Goal: Information Seeking & Learning: Find specific fact

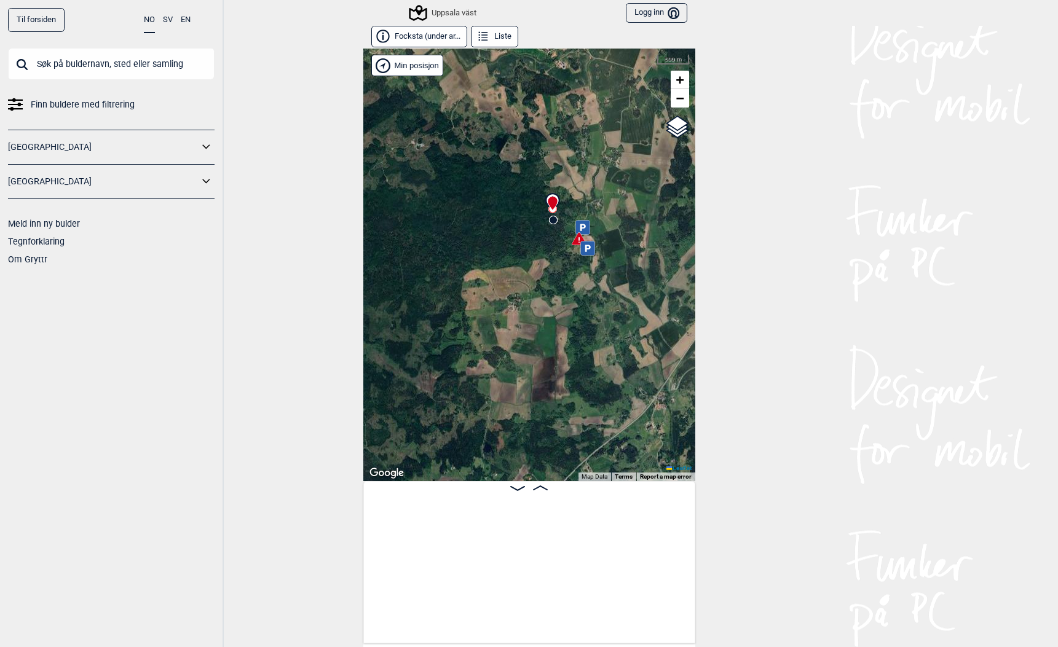
scroll to position [0, 727]
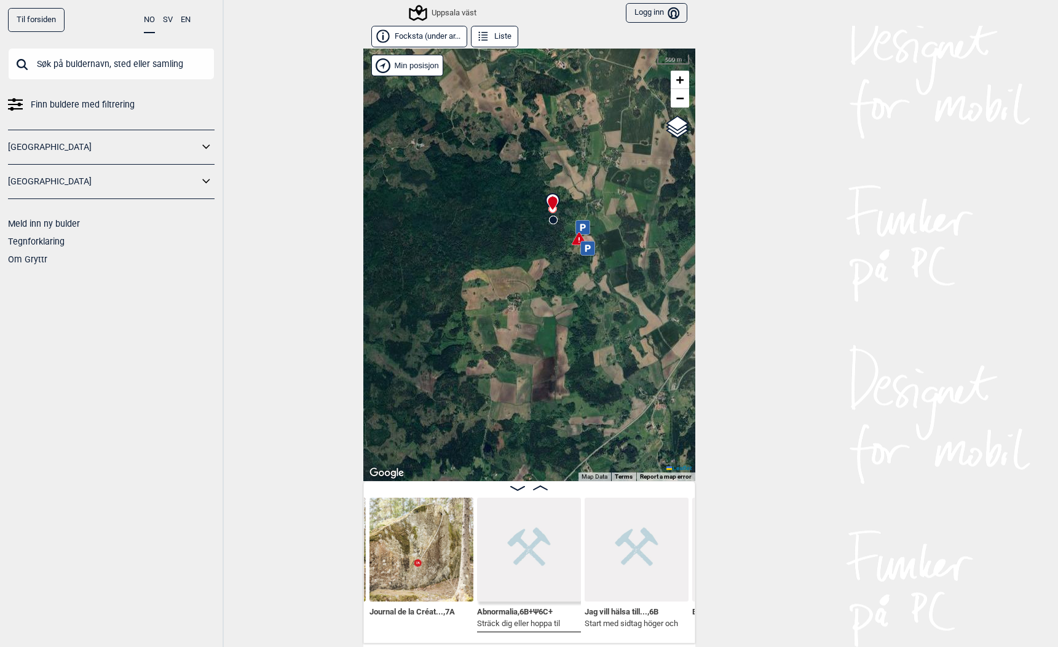
click at [101, 60] on input "text" at bounding box center [111, 64] width 206 height 32
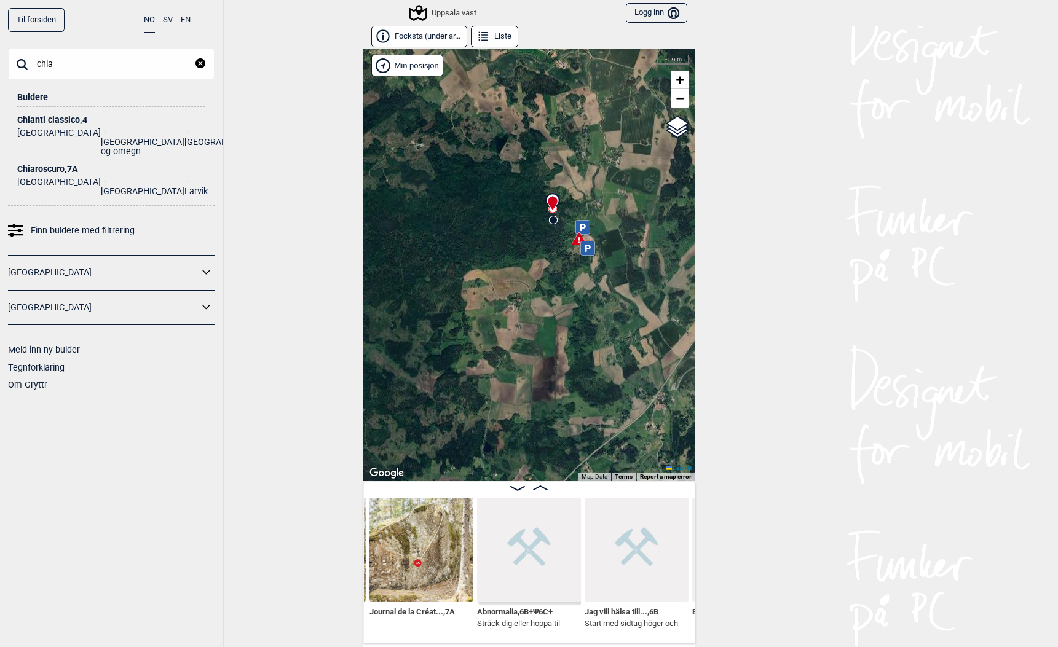
type input "chia"
click at [44, 165] on div "Chiaroscuro , 7A" at bounding box center [111, 169] width 188 height 9
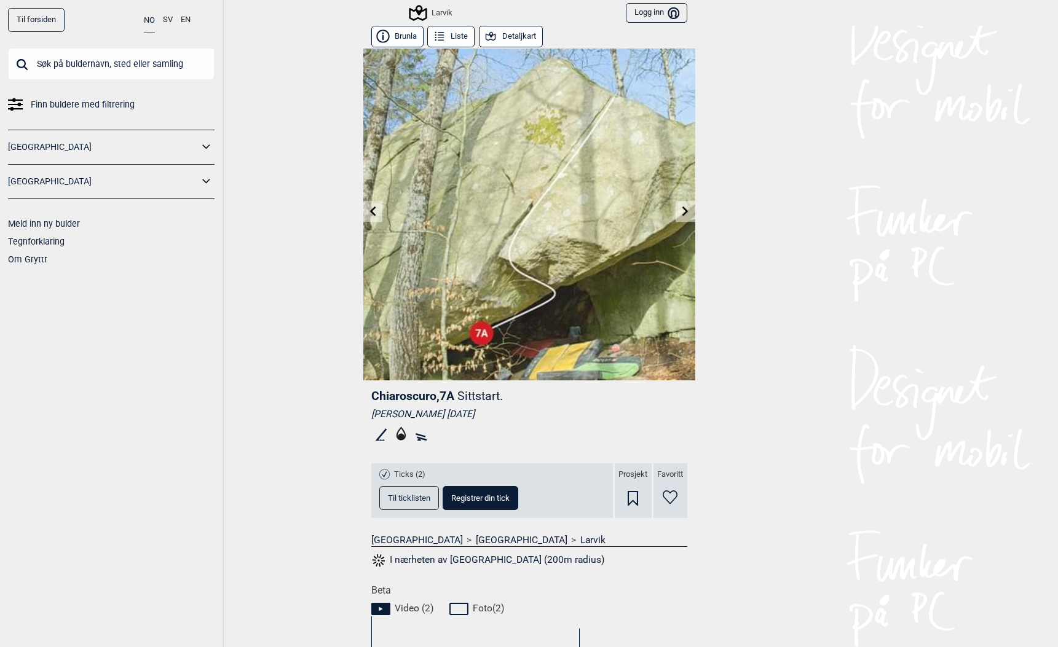
click at [683, 213] on icon at bounding box center [685, 211] width 10 height 10
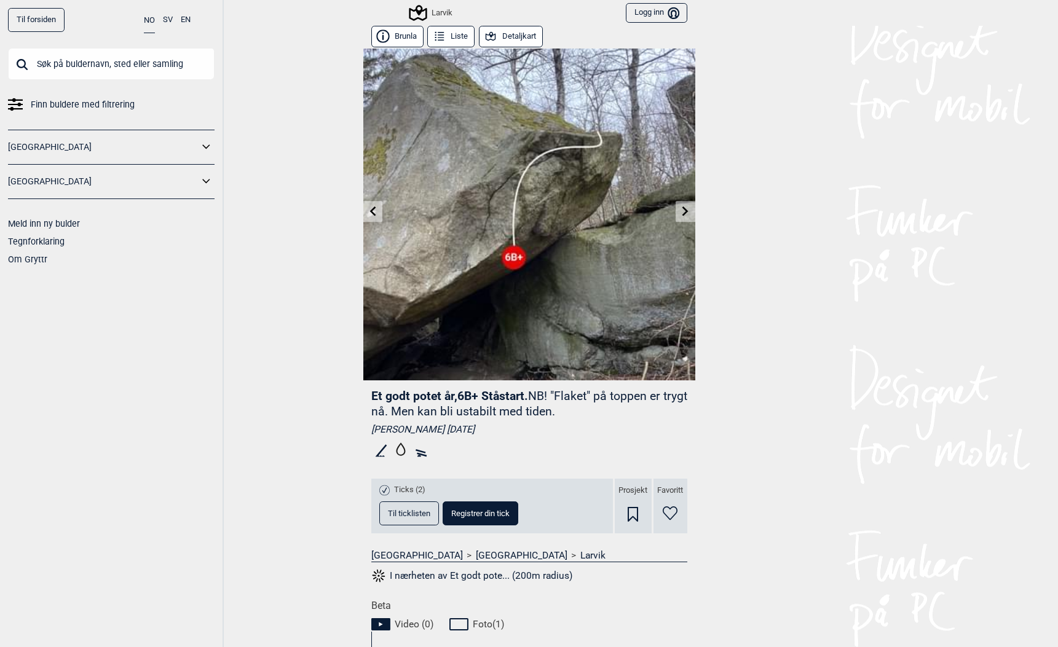
click at [683, 213] on icon at bounding box center [685, 211] width 10 height 10
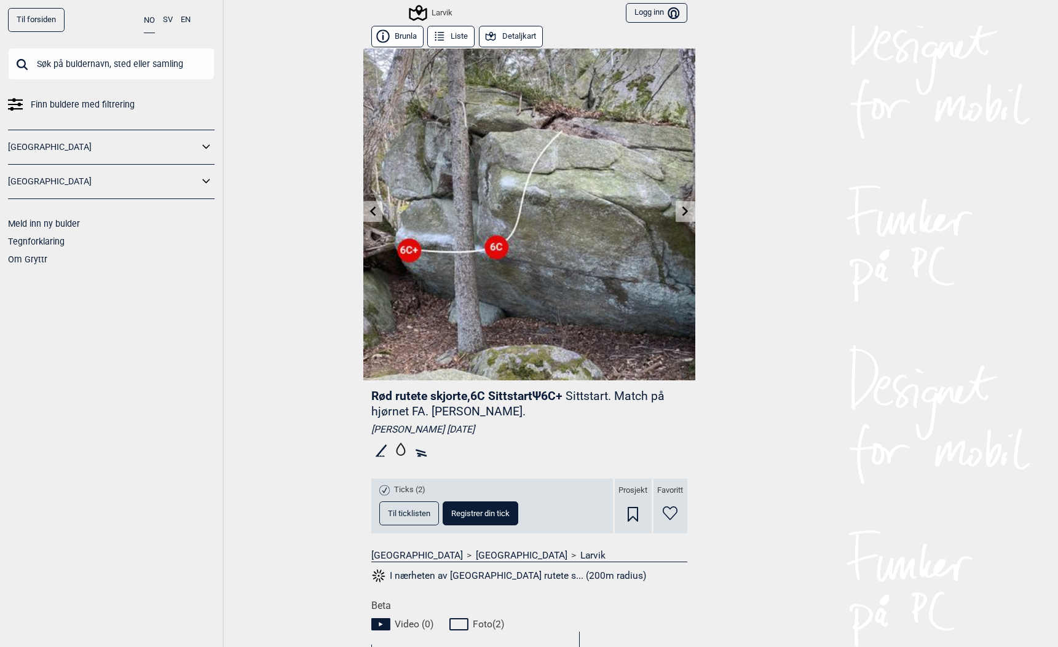
click at [683, 213] on icon at bounding box center [685, 211] width 10 height 10
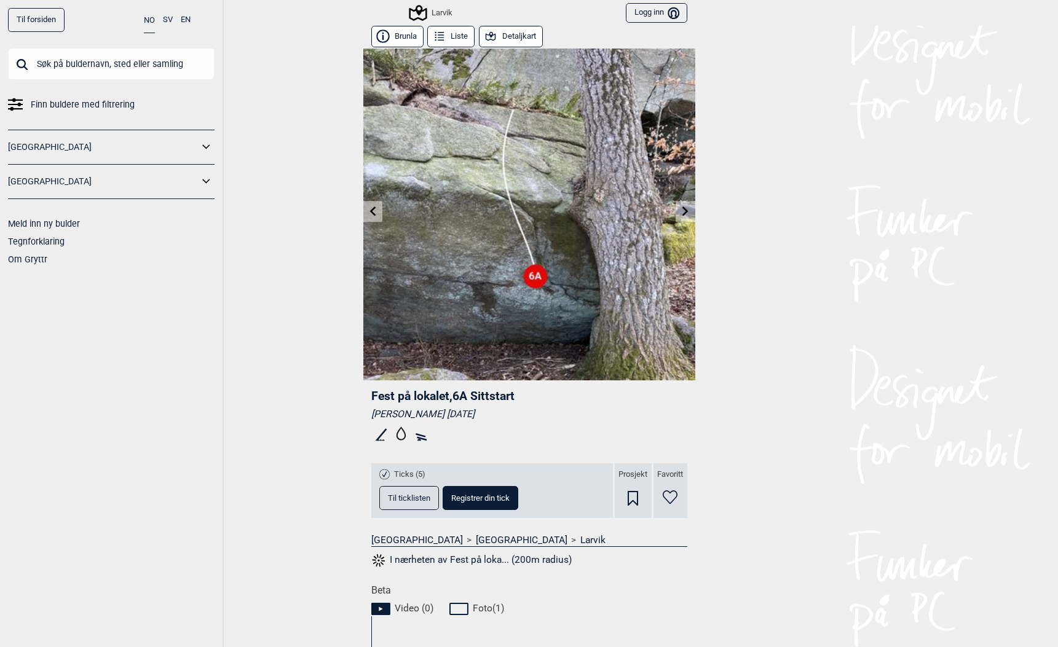
click at [683, 213] on icon at bounding box center [685, 211] width 10 height 10
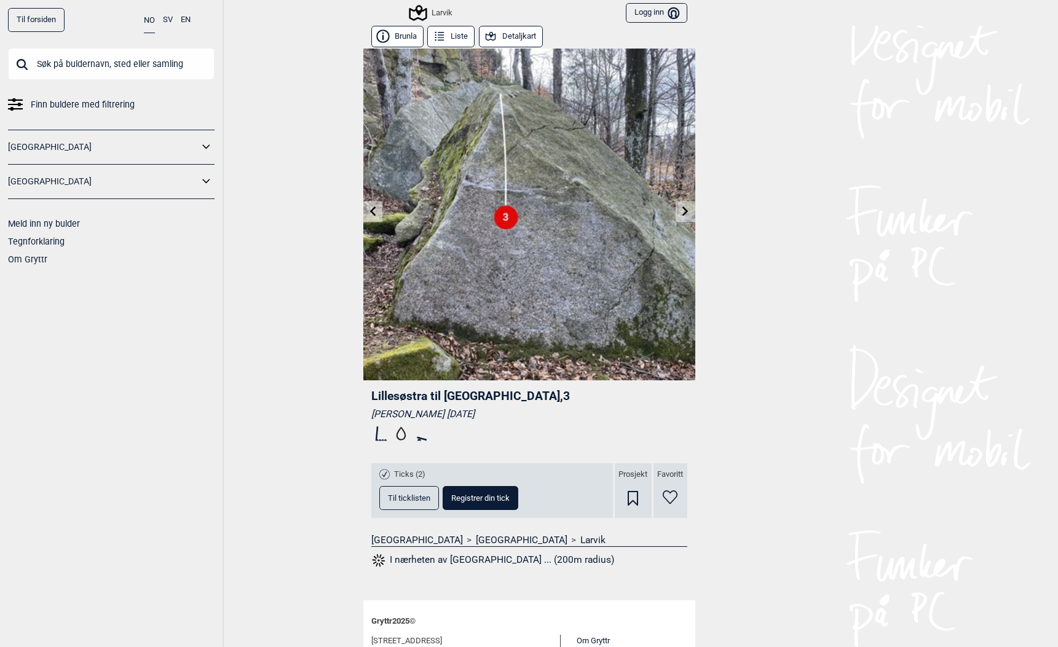
click at [683, 213] on icon at bounding box center [685, 211] width 10 height 10
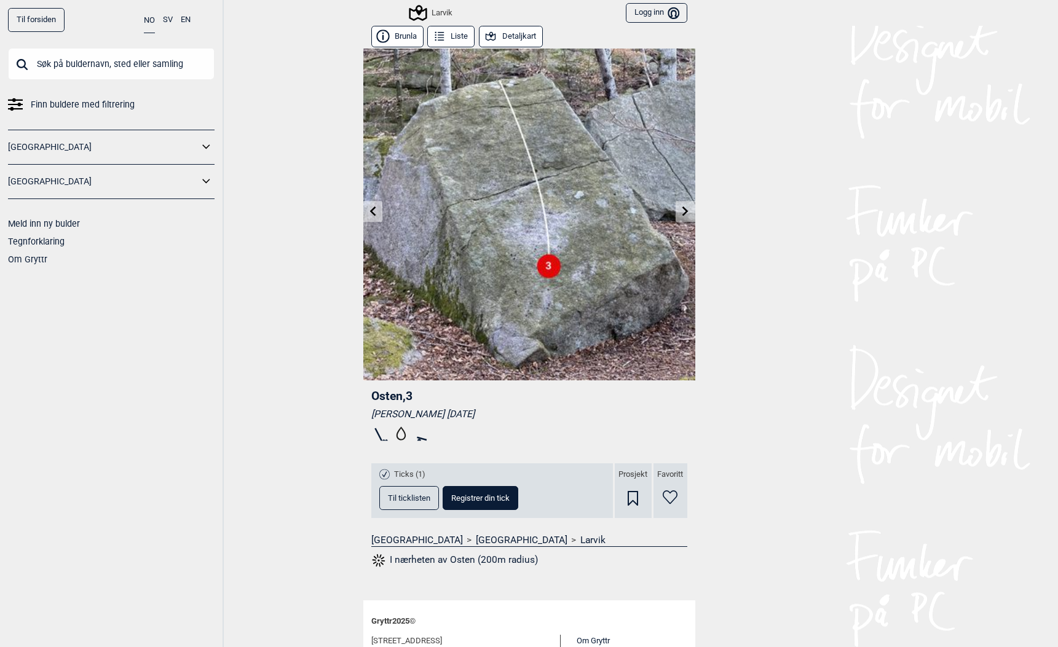
click at [683, 213] on icon at bounding box center [685, 211] width 10 height 10
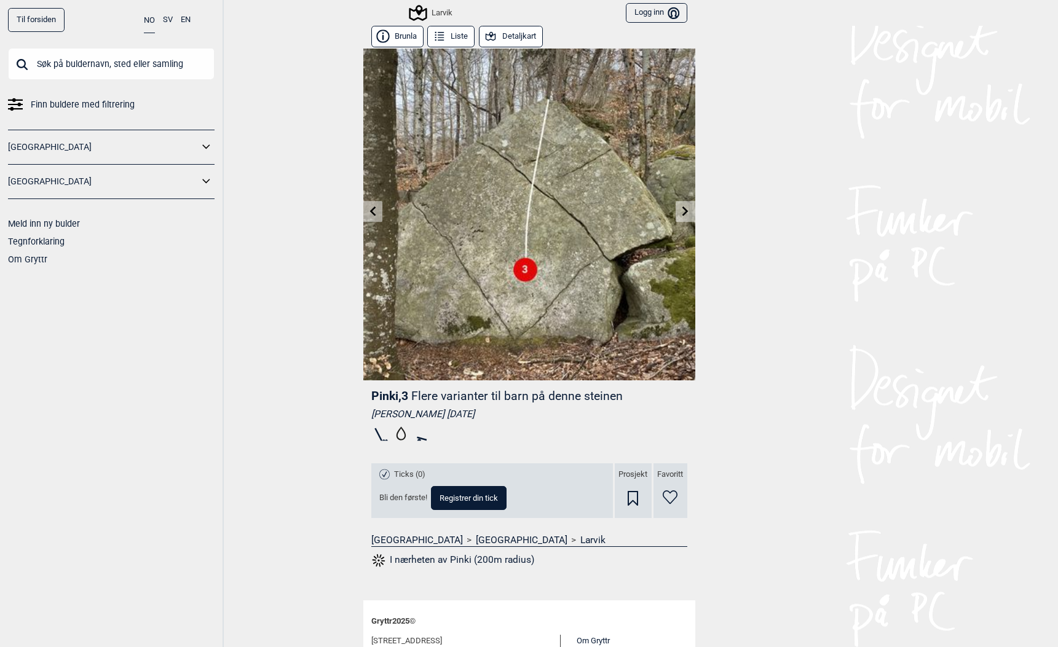
click at [683, 213] on icon at bounding box center [685, 211] width 10 height 10
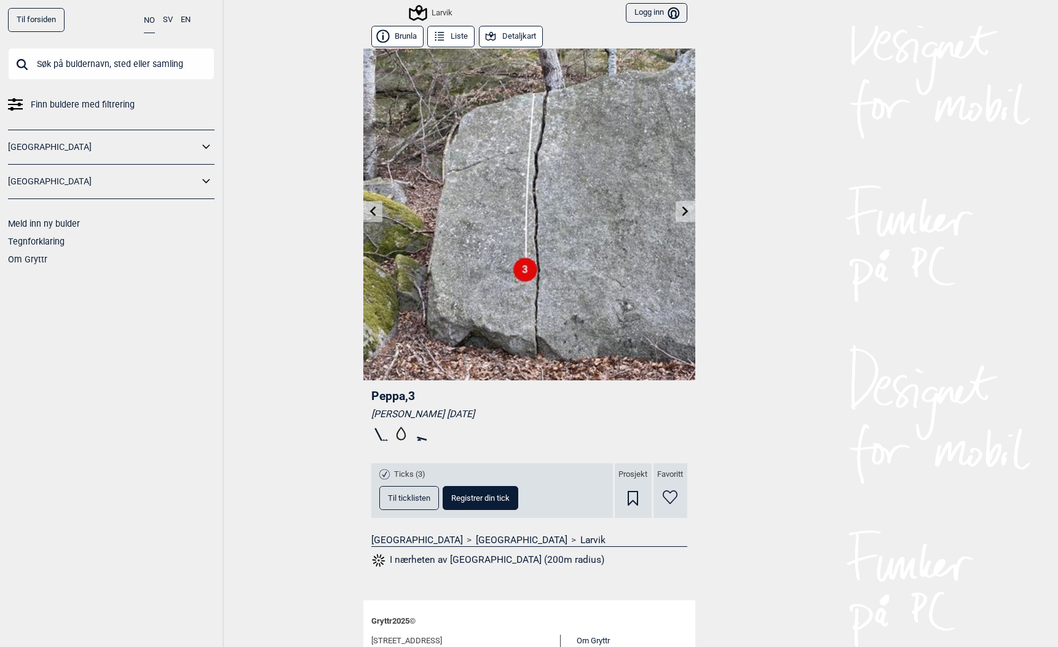
click at [465, 35] on button "Liste" at bounding box center [450, 37] width 47 height 22
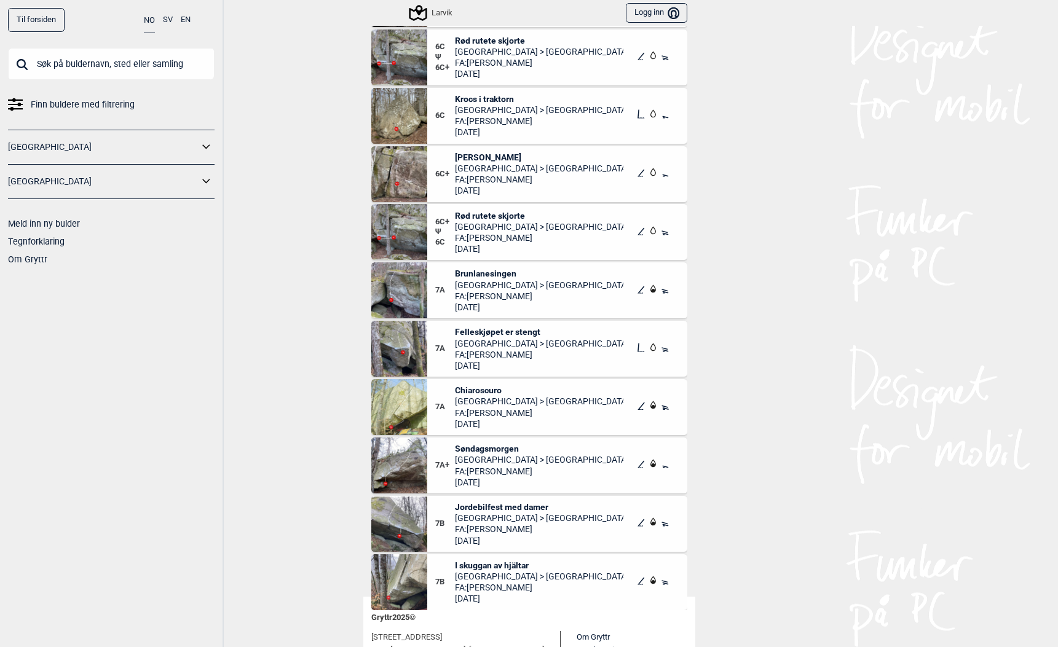
scroll to position [52, 0]
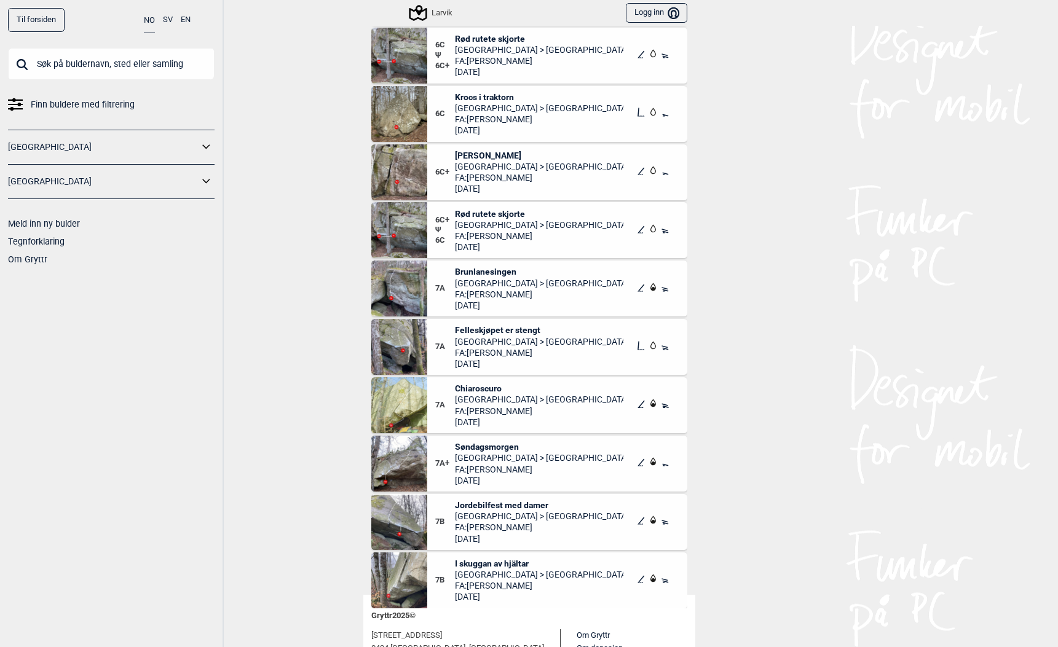
click at [396, 588] on img at bounding box center [399, 580] width 56 height 56
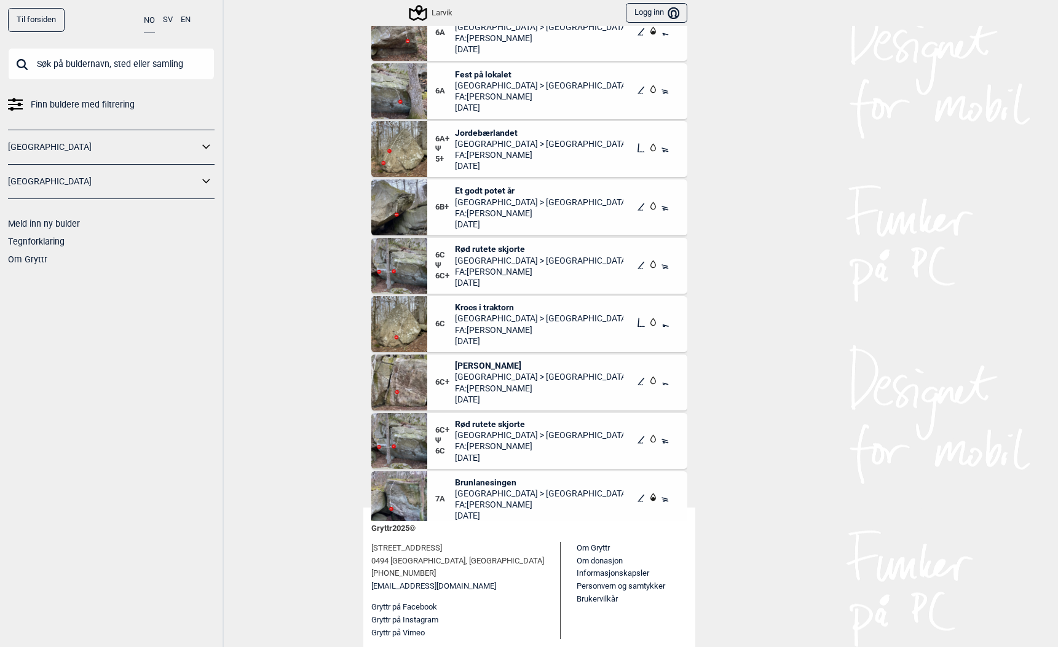
scroll to position [588, 0]
click at [76, 58] on input "text" at bounding box center [111, 64] width 206 height 32
paste input "Hög standard"
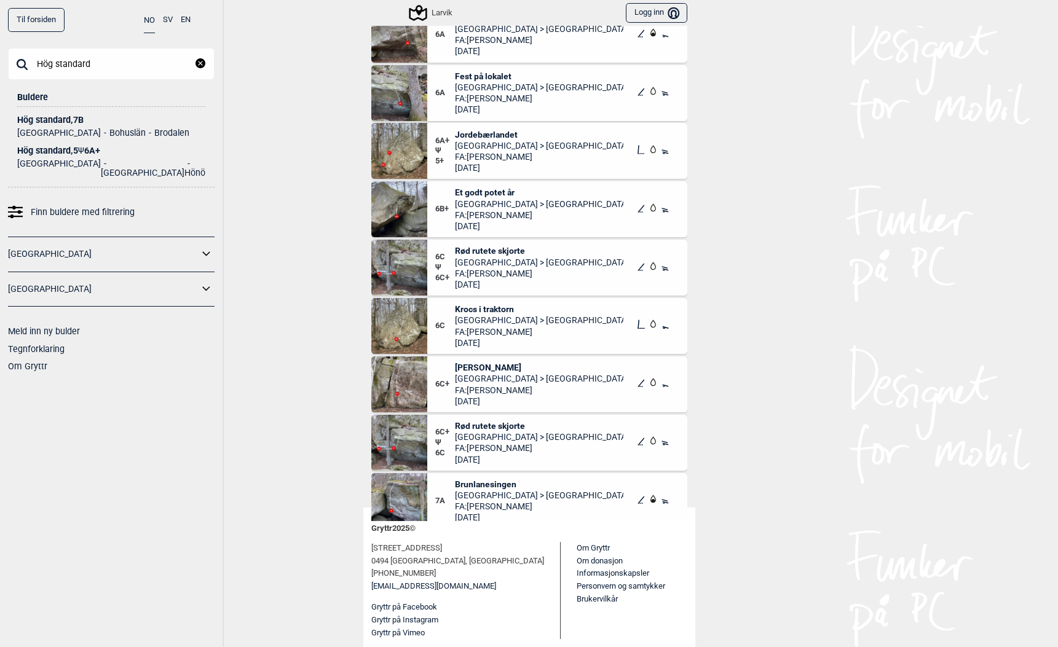
type input "Hög standard"
click at [33, 120] on div "Hög standard , 7B" at bounding box center [111, 120] width 188 height 9
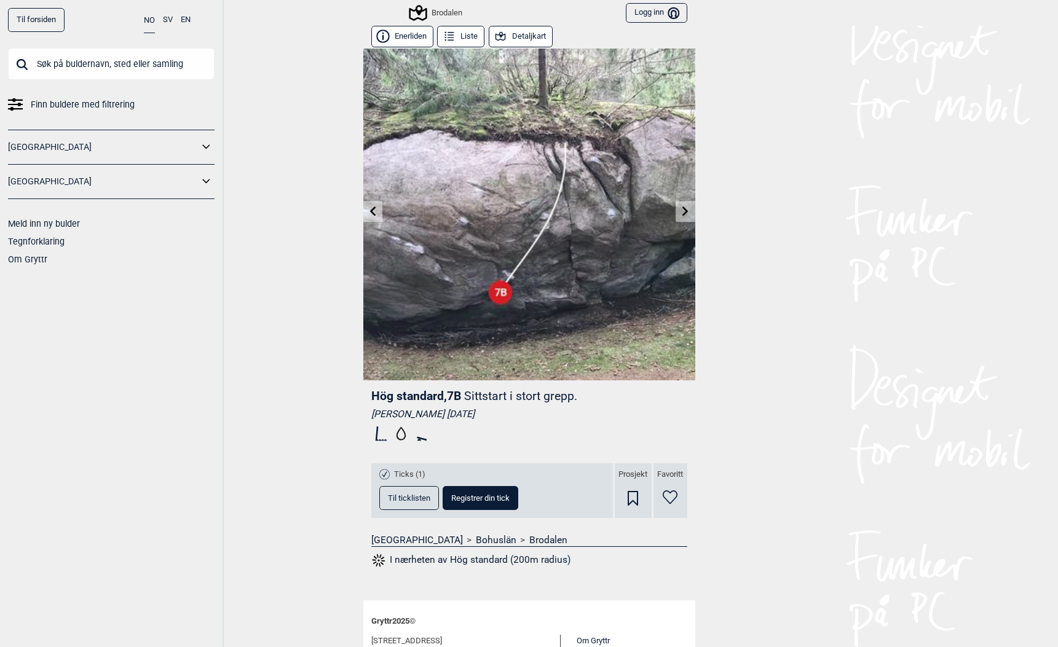
click at [97, 63] on input "text" at bounding box center [111, 64] width 206 height 32
paste input "Uppvärmningsprojektet"
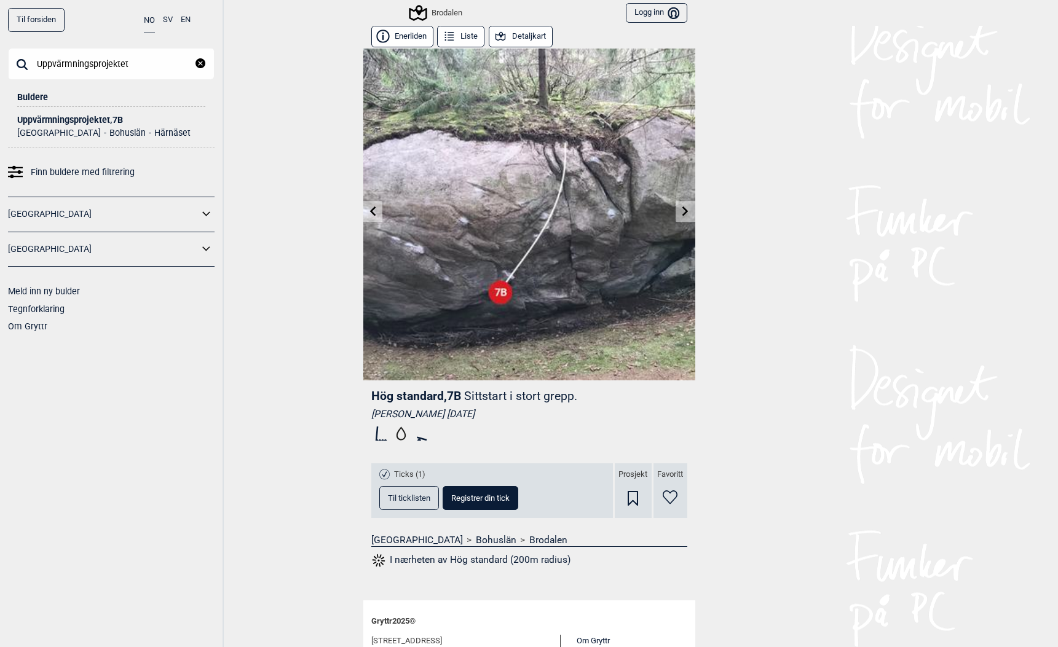
type input "Uppvärmningsprojektet"
click at [49, 116] on div "Uppvärmningsprojektet , 7B" at bounding box center [111, 120] width 188 height 9
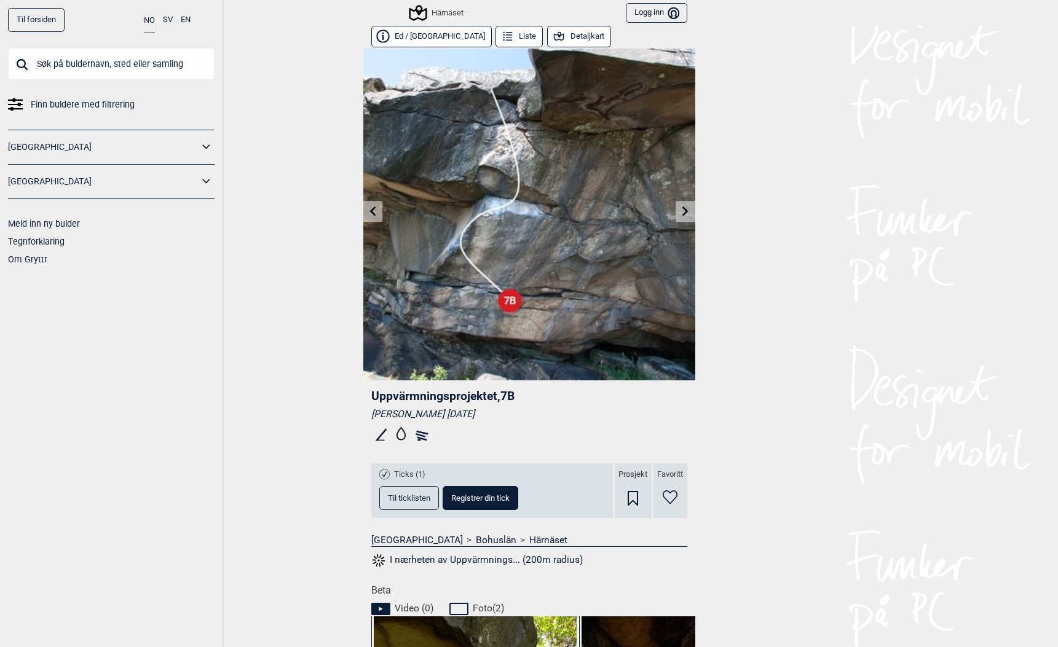
click at [44, 16] on link "Til forsiden" at bounding box center [36, 20] width 57 height 24
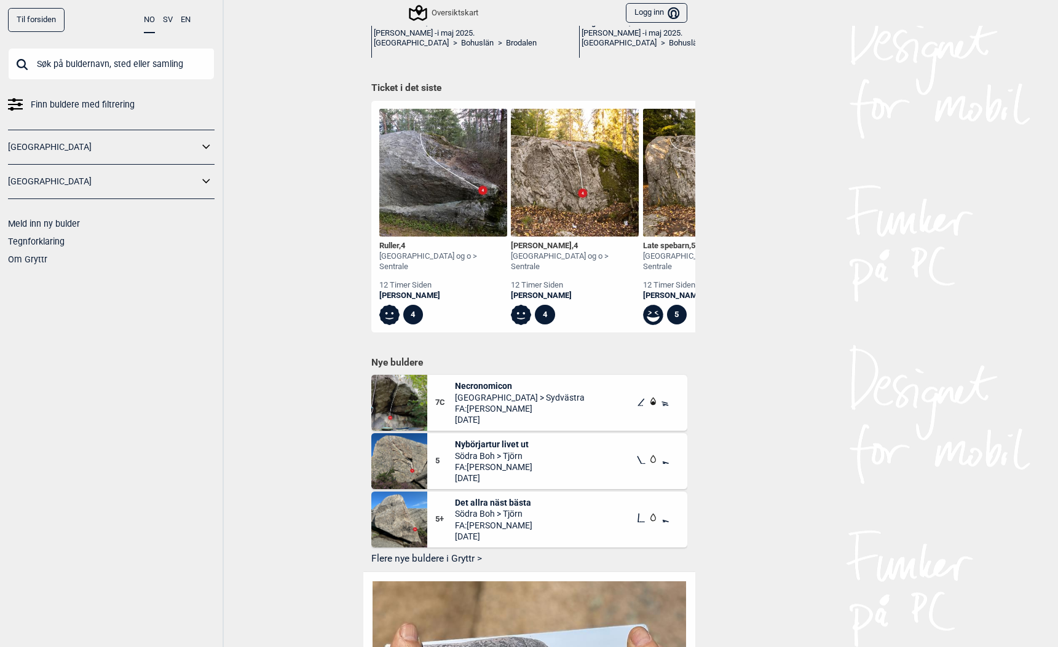
scroll to position [497, 0]
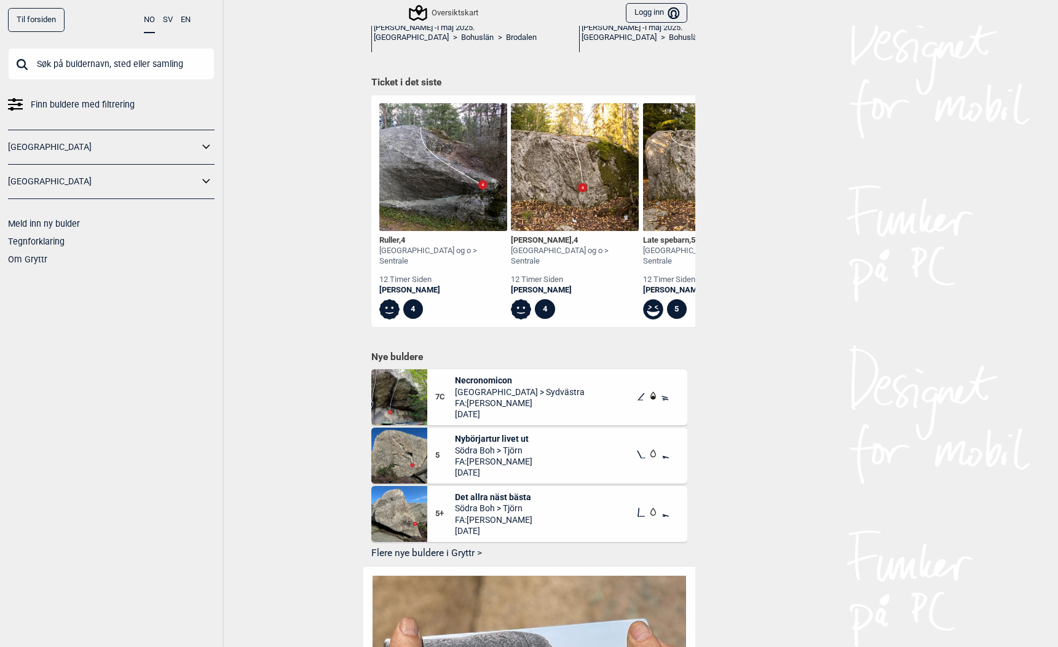
click at [73, 68] on input "text" at bounding box center [111, 64] width 206 height 32
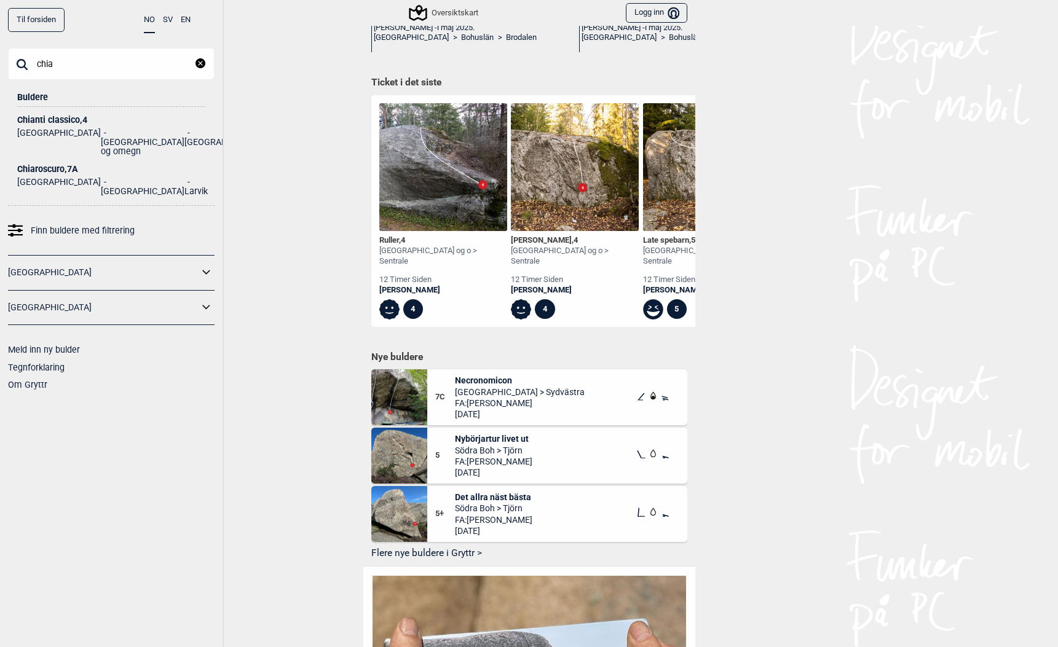
type input "chia"
click at [55, 165] on div "Chiaroscuro , 7A" at bounding box center [111, 169] width 188 height 9
